Goal: Check status: Check status

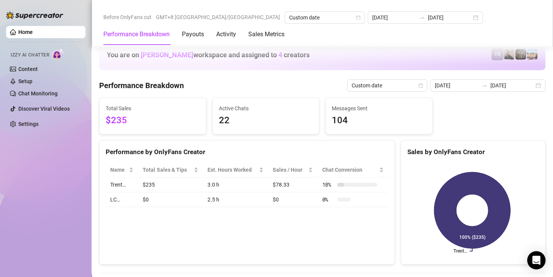
scroll to position [1181, 0]
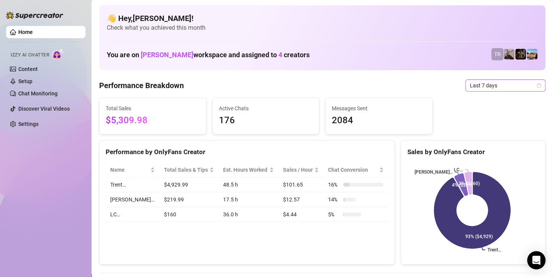
click at [495, 82] on span "Last 7 days" at bounding box center [505, 85] width 71 height 11
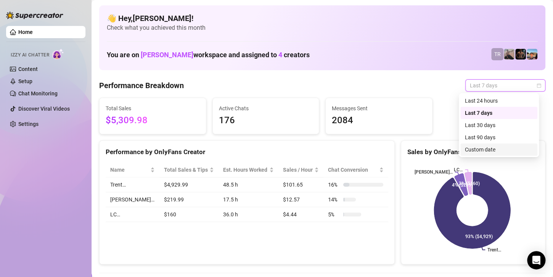
click at [474, 148] on div "Custom date" at bounding box center [499, 149] width 68 height 8
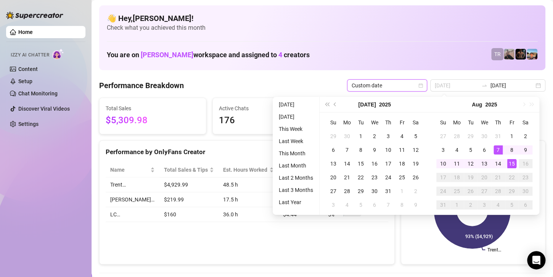
type input "[DATE]"
click at [513, 162] on div "15" at bounding box center [511, 163] width 9 height 9
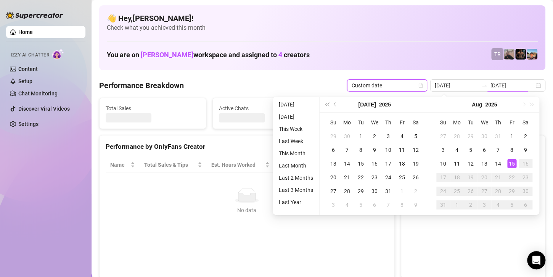
type input "[DATE]"
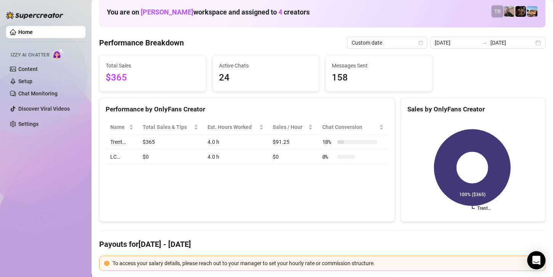
scroll to position [38, 0]
